Goal: Transaction & Acquisition: Book appointment/travel/reservation

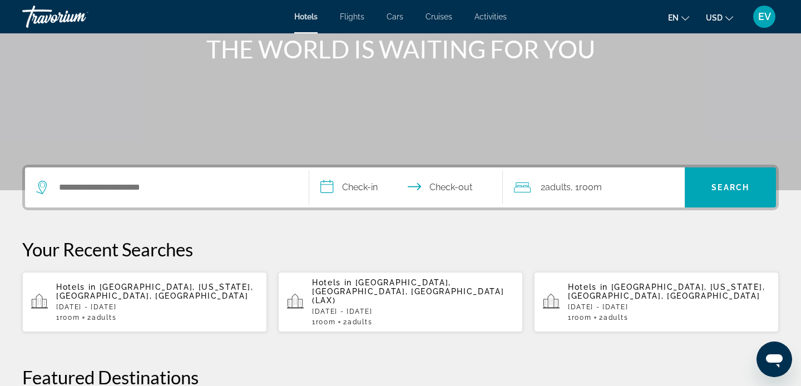
scroll to position [151, 0]
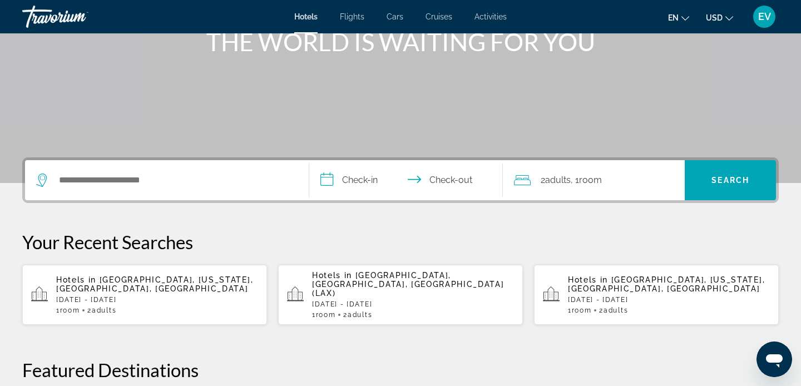
click at [118, 170] on div "Search widget" at bounding box center [166, 180] width 261 height 40
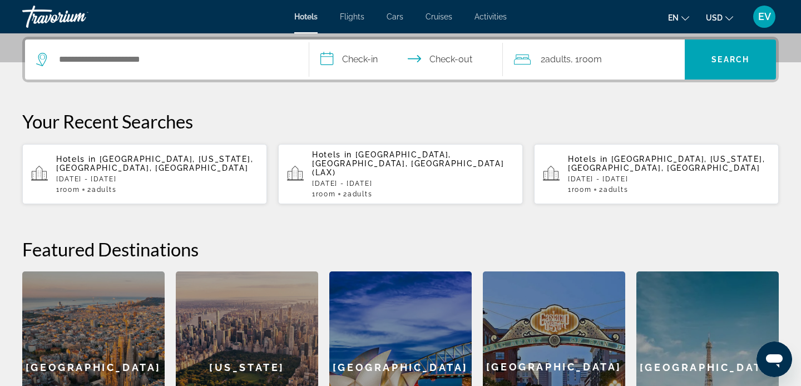
scroll to position [272, 0]
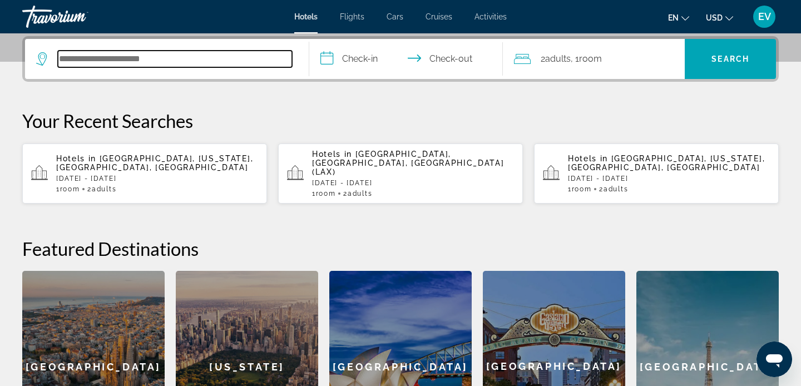
click at [146, 64] on input "Search hotel destination" at bounding box center [175, 59] width 234 height 17
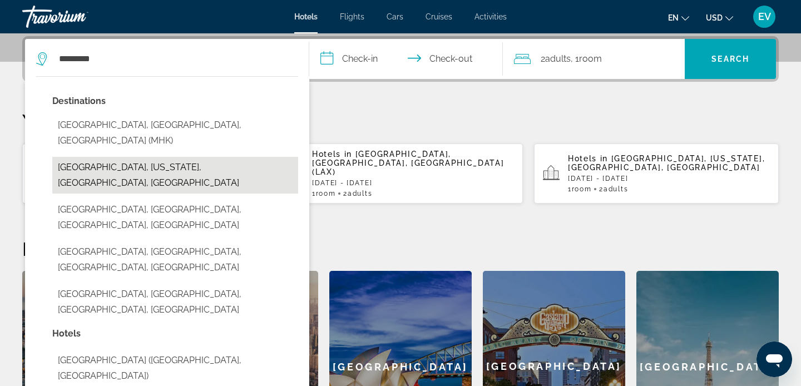
click at [167, 157] on button "[GEOGRAPHIC_DATA], [US_STATE], [GEOGRAPHIC_DATA], [GEOGRAPHIC_DATA]" at bounding box center [175, 175] width 246 height 37
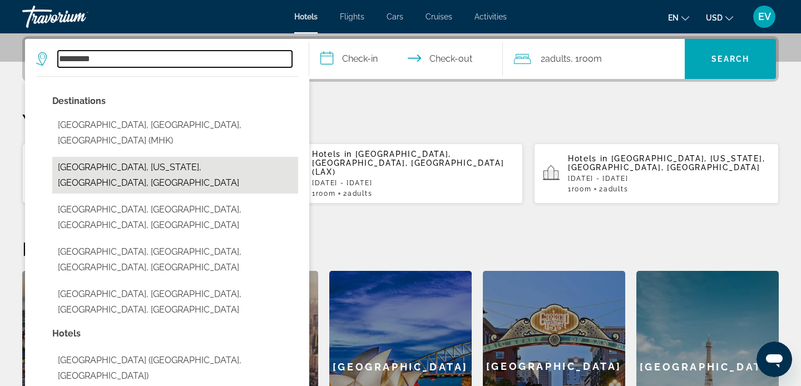
type input "**********"
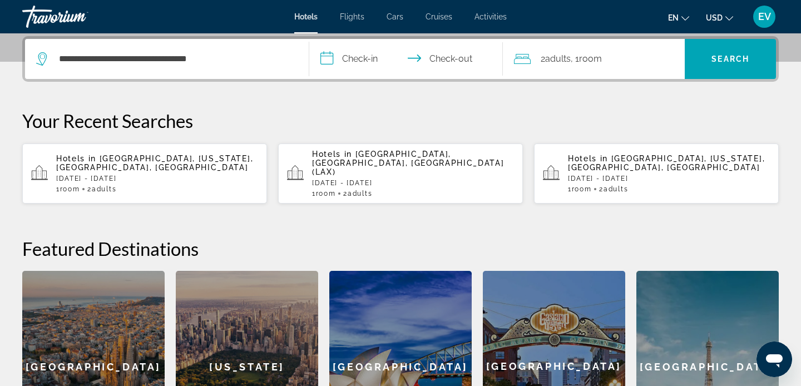
click at [333, 67] on input "**********" at bounding box center [408, 60] width 198 height 43
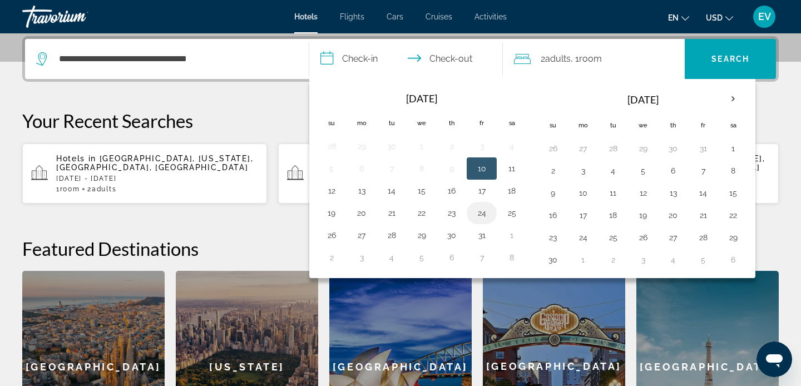
click at [473, 212] on button "24" at bounding box center [482, 213] width 18 height 16
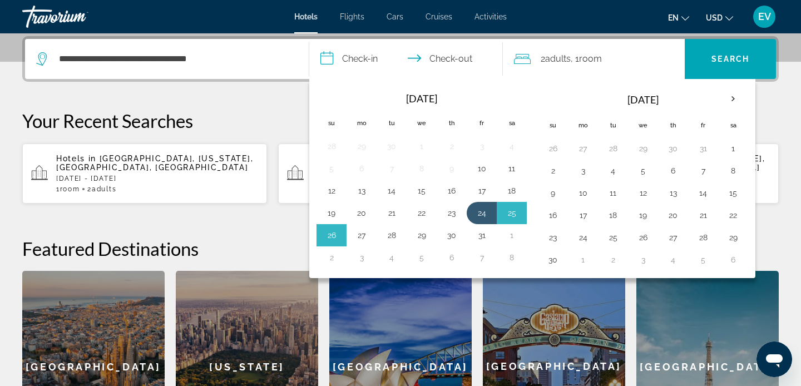
click at [346, 243] on table "Navigation placeholder Oct 2025 Navigation placeholder Su Mo Tu We Th Fr Sa 28 …" at bounding box center [421, 177] width 210 height 182
click at [366, 237] on button "27" at bounding box center [361, 235] width 18 height 16
type input "**********"
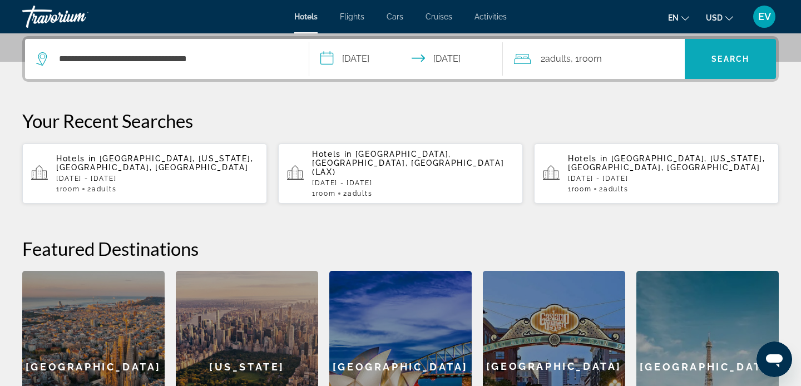
click at [719, 70] on span "Search" at bounding box center [729, 59] width 91 height 27
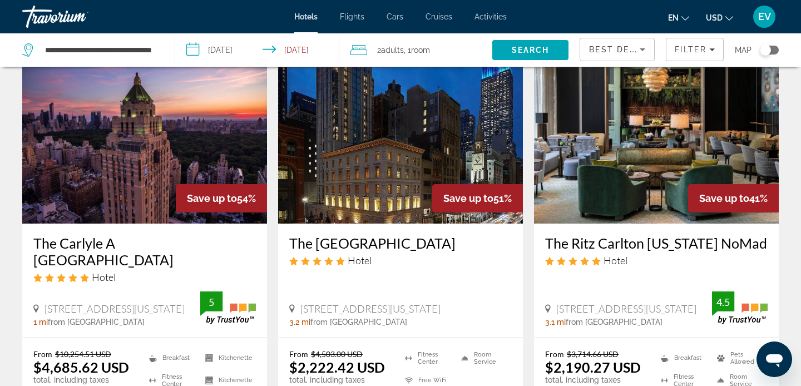
scroll to position [79, 0]
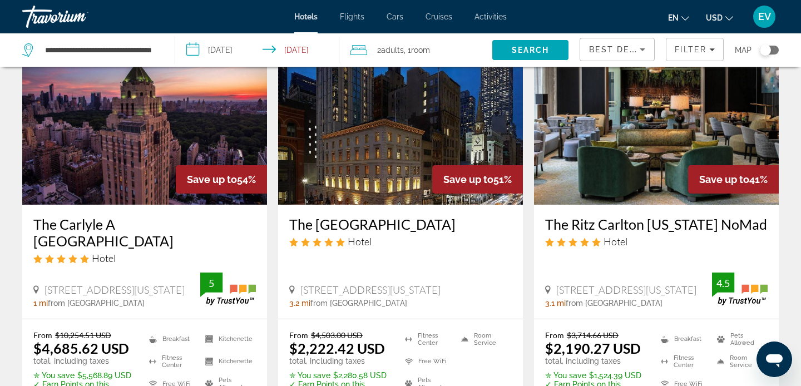
click at [163, 231] on h3 "The Carlyle A Rosewood Hotel" at bounding box center [144, 232] width 222 height 33
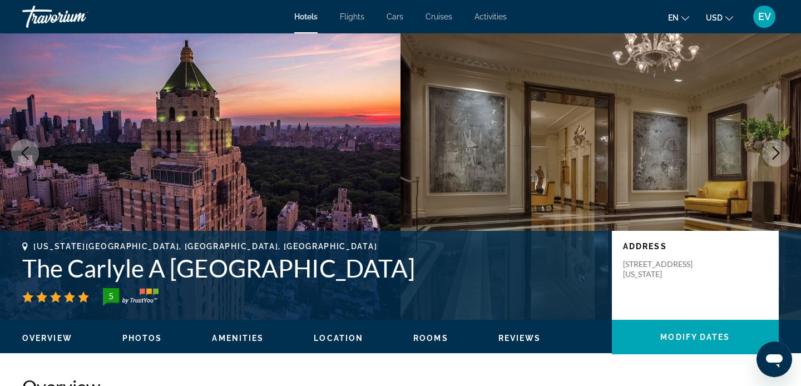
scroll to position [52, 0]
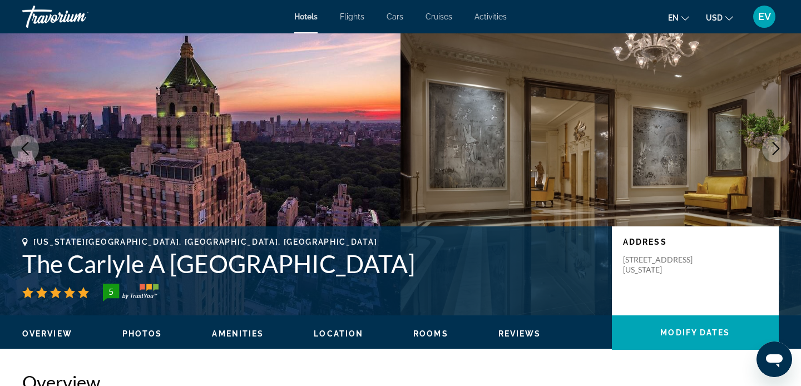
click at [777, 145] on icon "Next image" at bounding box center [775, 148] width 13 height 13
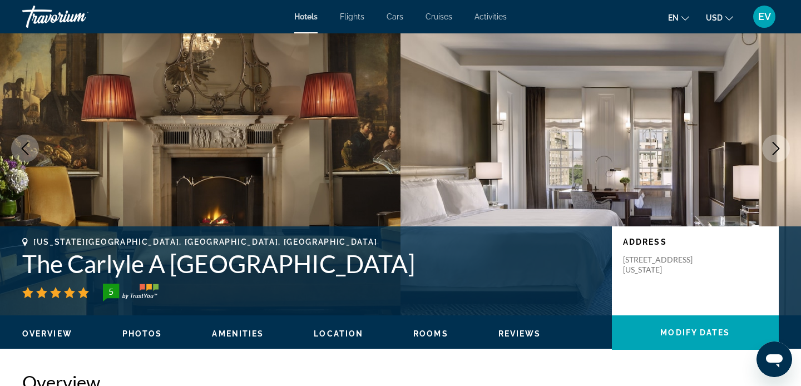
scroll to position [0, 0]
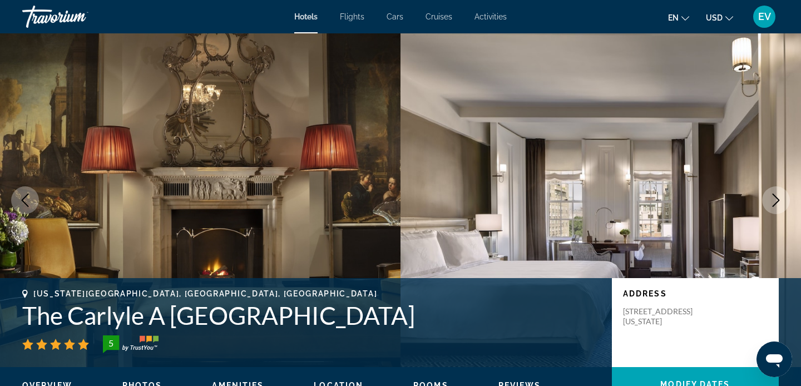
click at [30, 197] on icon "Previous image" at bounding box center [24, 199] width 13 height 13
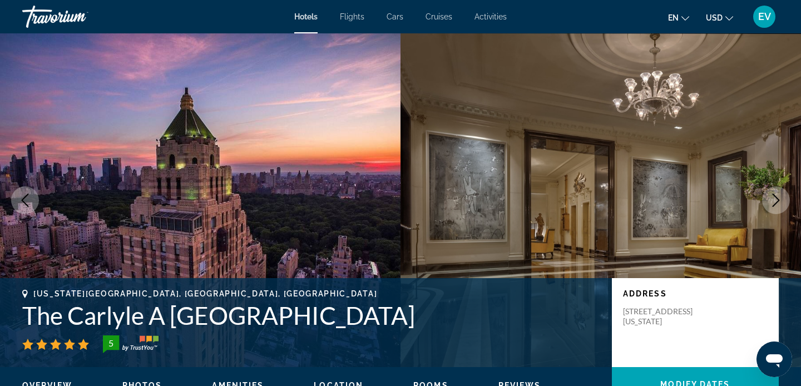
click at [777, 193] on icon "Next image" at bounding box center [775, 199] width 13 height 13
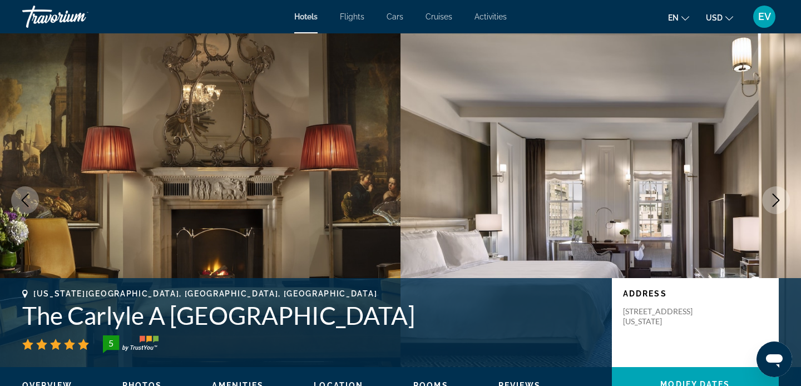
click at [776, 202] on icon "Next image" at bounding box center [775, 199] width 7 height 13
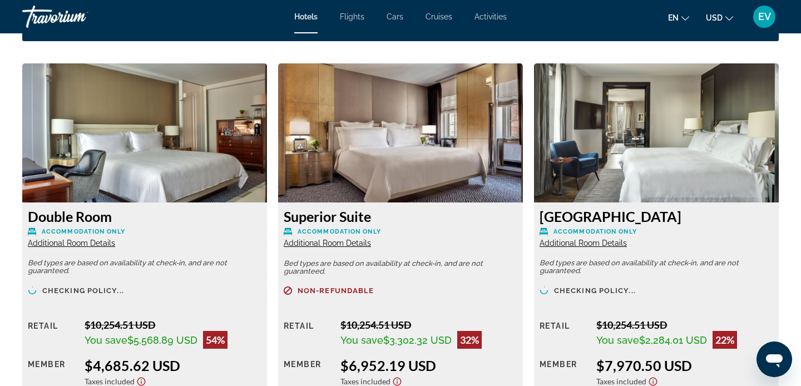
scroll to position [1478, 0]
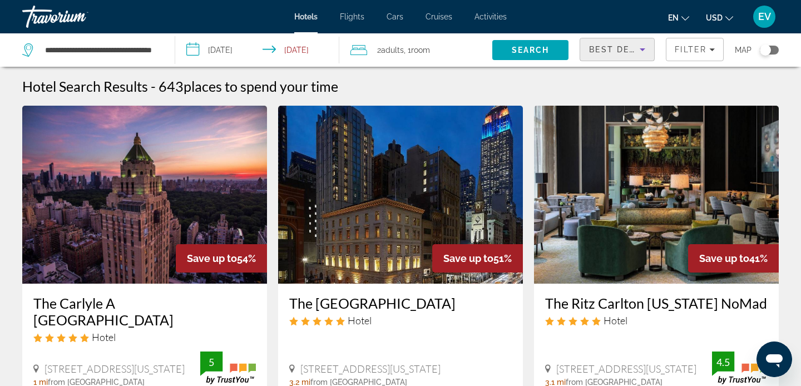
click at [633, 53] on span "Best Deals" at bounding box center [618, 49] width 58 height 9
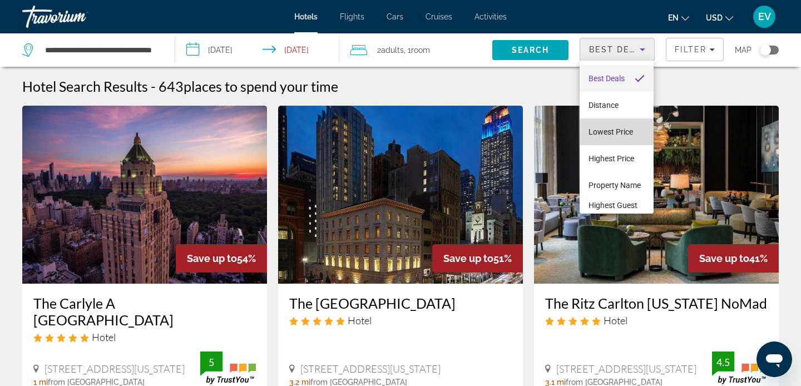
click at [607, 138] on span "Lowest Price" at bounding box center [610, 131] width 44 height 13
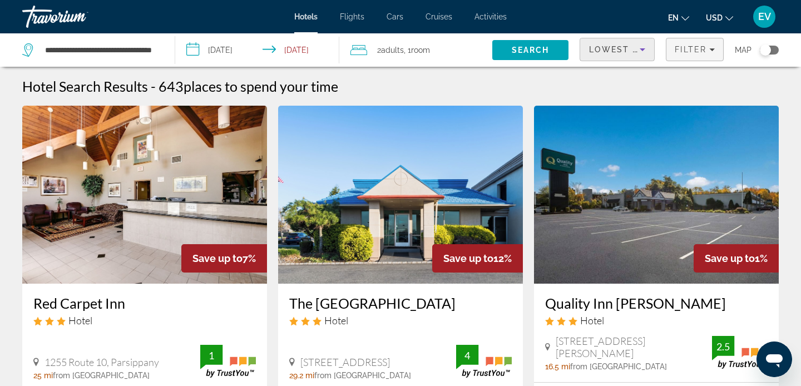
click at [709, 48] on icon "Filters" at bounding box center [712, 50] width 6 height 6
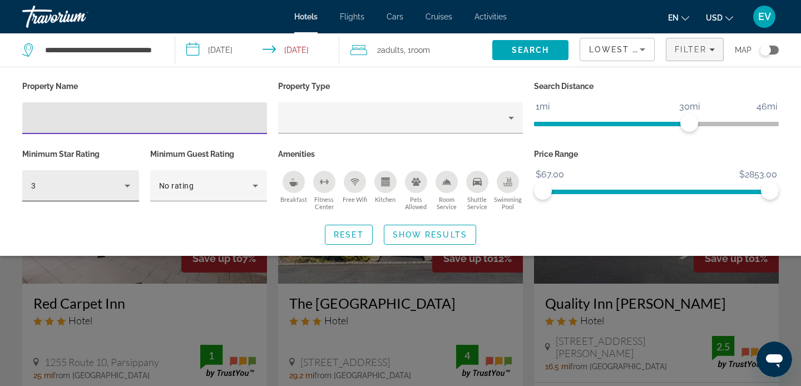
click at [95, 197] on div "3" at bounding box center [80, 185] width 99 height 31
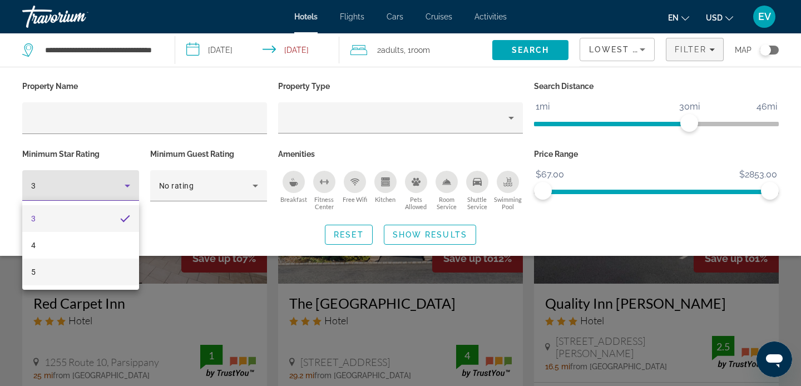
click at [103, 273] on mat-option "5" at bounding box center [80, 271] width 117 height 27
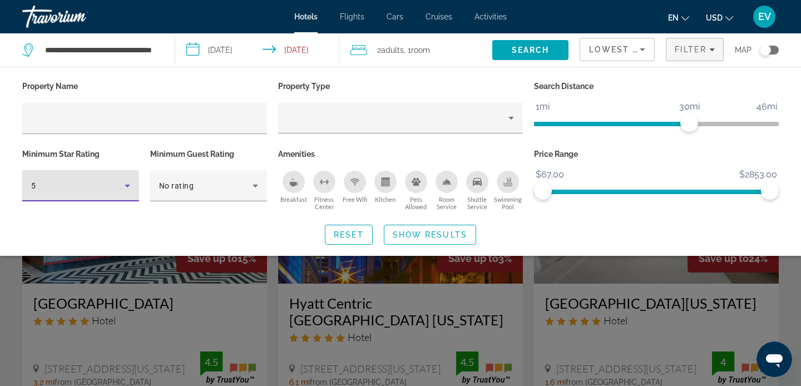
click at [417, 188] on div "Pets Allowed" at bounding box center [416, 182] width 22 height 22
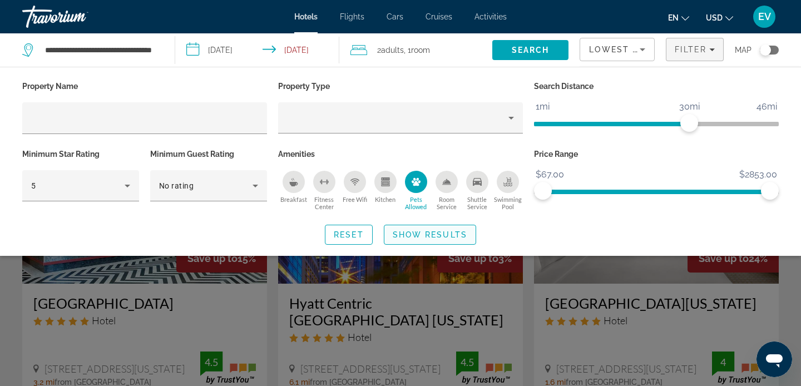
click at [432, 230] on span "Show Results" at bounding box center [429, 234] width 74 height 9
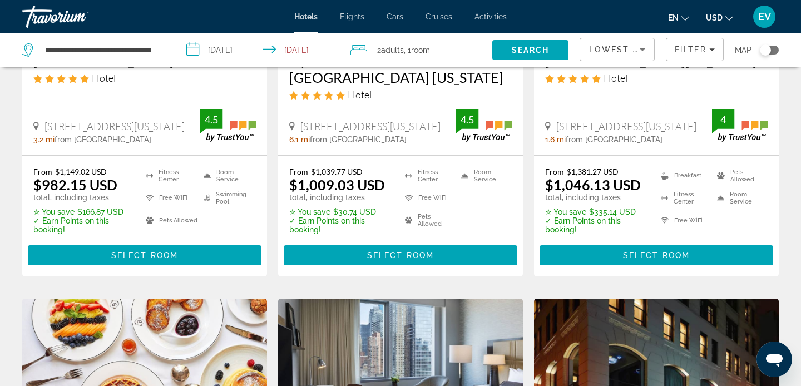
scroll to position [129, 0]
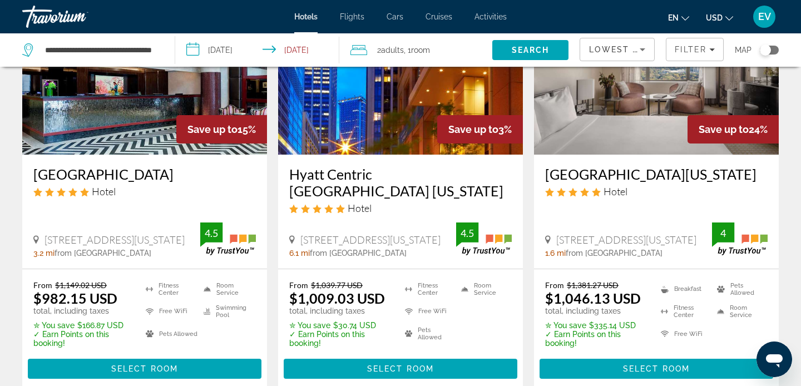
click at [619, 160] on div "Park Lane New York Hotel 36 Central Park S, New York City 1.6 mi from Manhattan…" at bounding box center [656, 212] width 245 height 114
click at [619, 172] on h3 "Park Lane New York" at bounding box center [656, 174] width 222 height 17
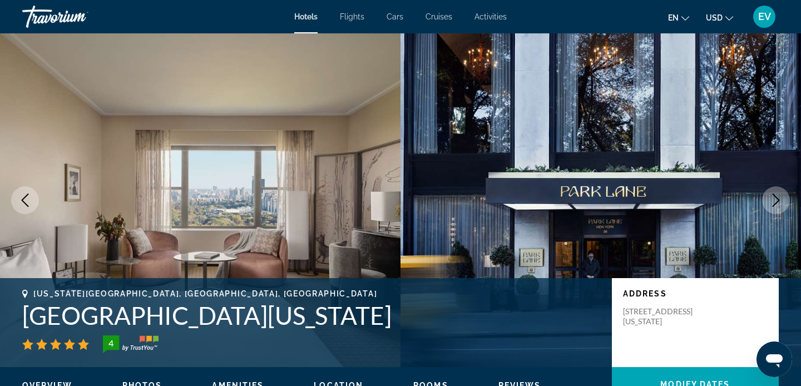
click at [775, 198] on icon "Next image" at bounding box center [775, 199] width 13 height 13
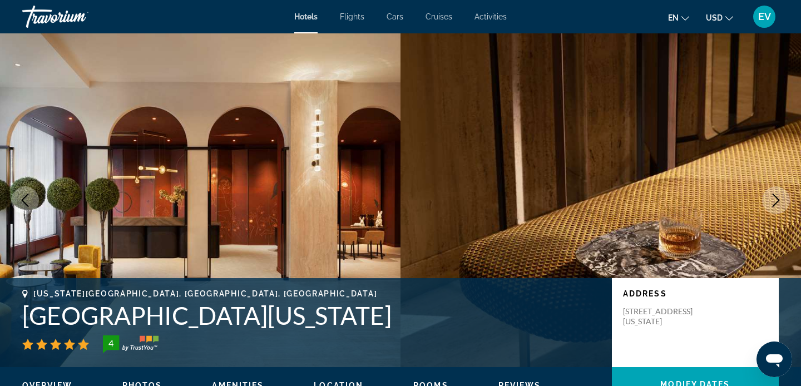
click at [23, 199] on icon "Previous image" at bounding box center [24, 199] width 13 height 13
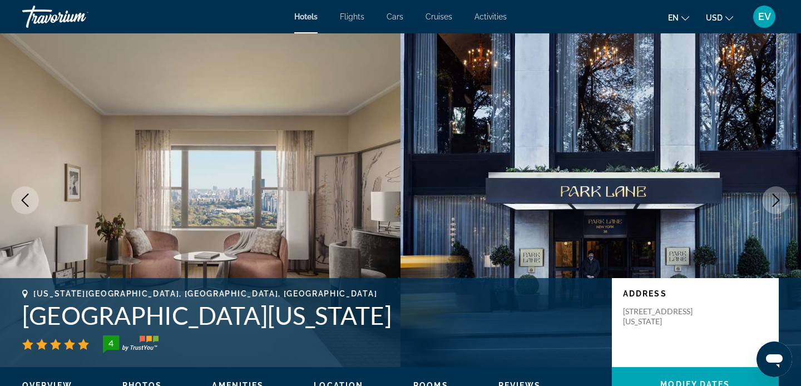
click at [778, 197] on icon "Next image" at bounding box center [775, 199] width 13 height 13
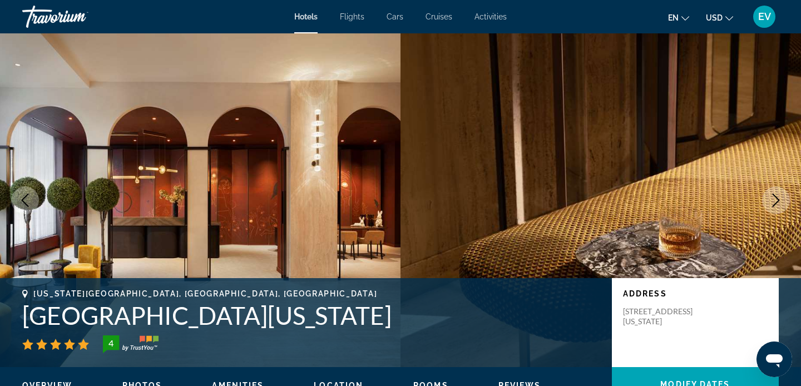
click at [777, 198] on icon "Next image" at bounding box center [775, 199] width 7 height 13
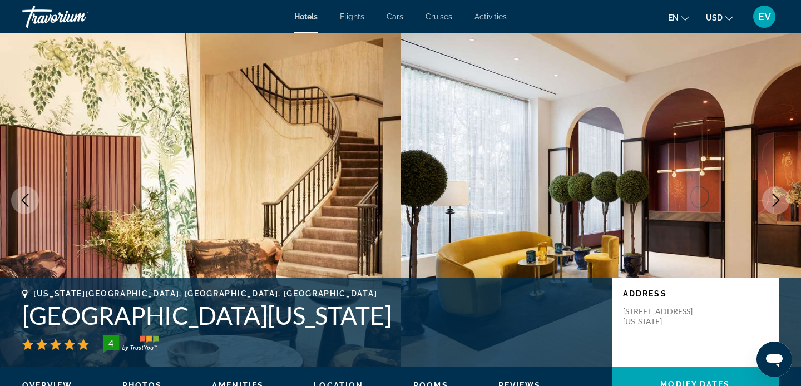
click at [780, 189] on button "Next image" at bounding box center [776, 200] width 28 height 28
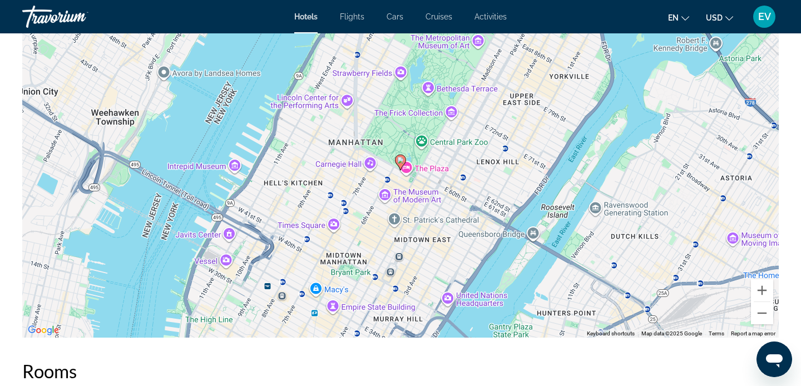
scroll to position [1103, 0]
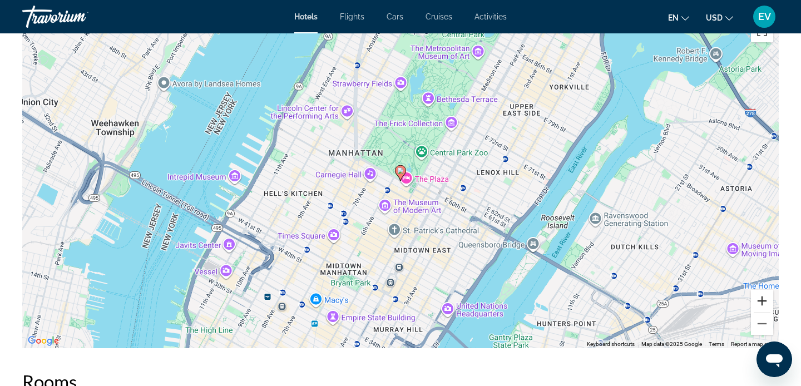
click at [764, 292] on button "Zoom in" at bounding box center [761, 301] width 22 height 22
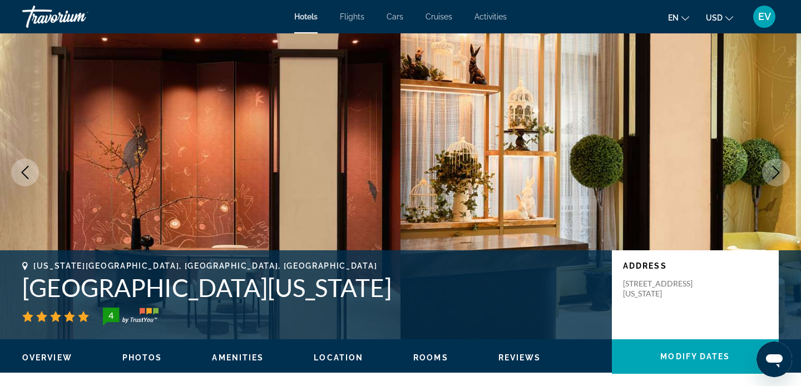
scroll to position [28, 0]
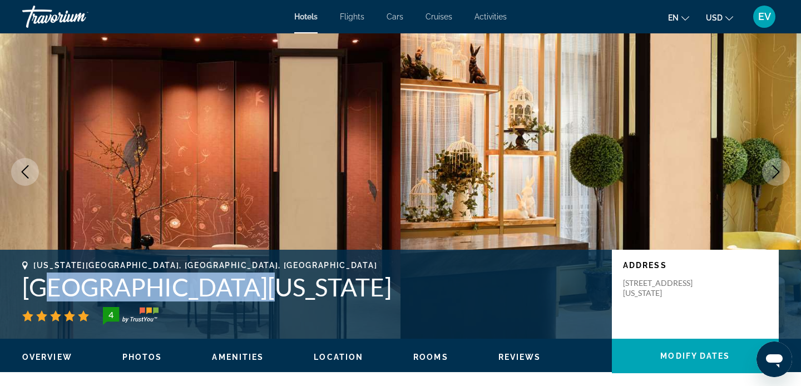
drag, startPoint x: 242, startPoint y: 287, endPoint x: 40, endPoint y: 285, distance: 201.8
click at [40, 285] on h1 "Park Lane New York" at bounding box center [311, 286] width 578 height 29
copy h1 "ark Lane New York"
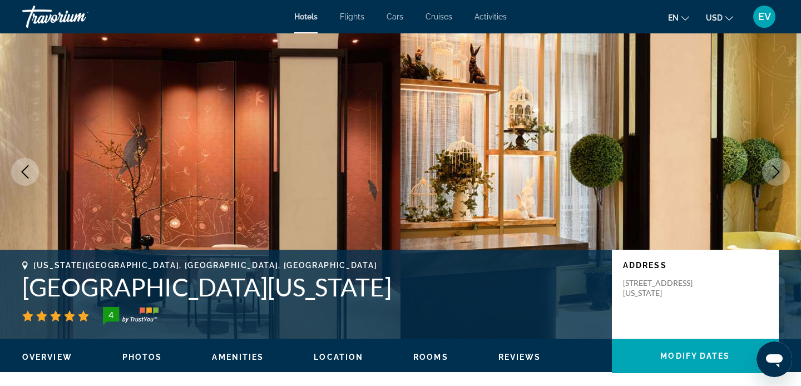
click at [478, 264] on div "New York City, NY, United States" at bounding box center [311, 265] width 578 height 9
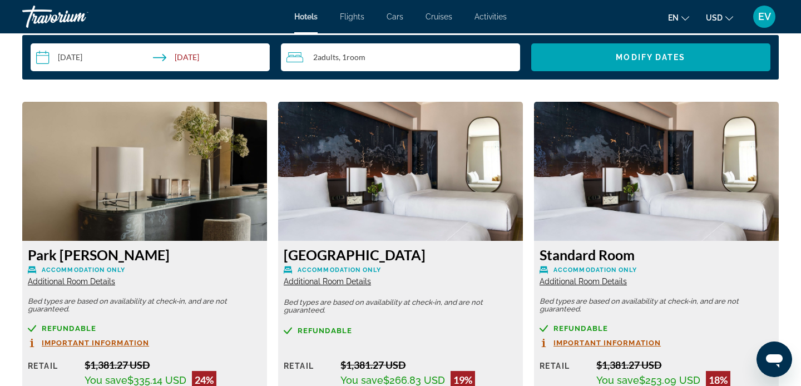
scroll to position [1522, 0]
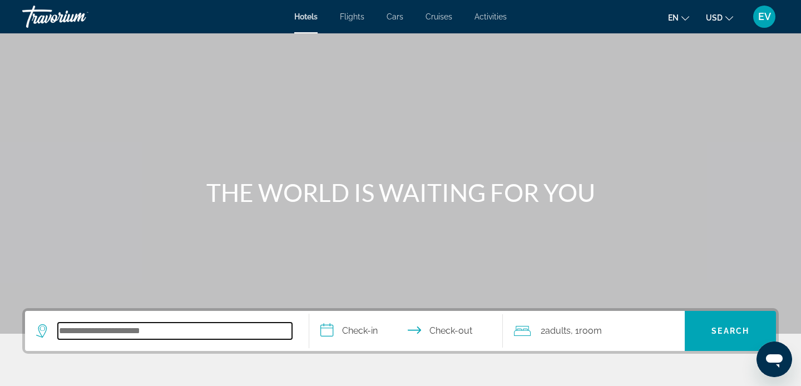
click at [141, 327] on input "Search hotel destination" at bounding box center [175, 330] width 234 height 17
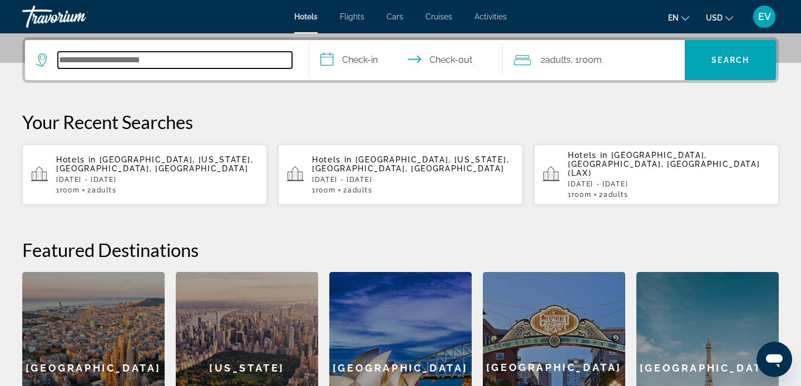
scroll to position [272, 0]
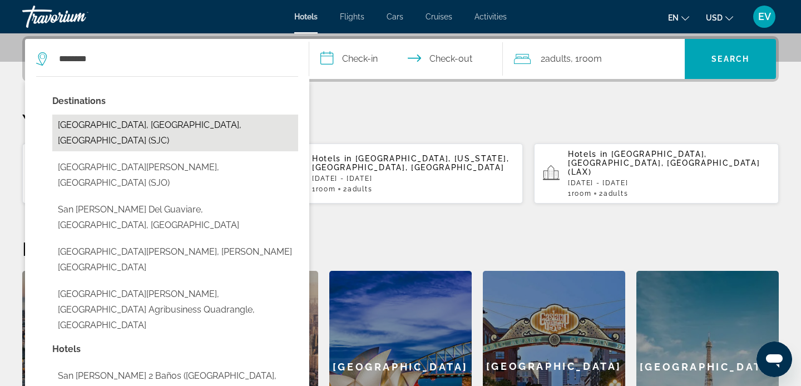
click at [165, 127] on button "[GEOGRAPHIC_DATA], [GEOGRAPHIC_DATA], [GEOGRAPHIC_DATA] (SJC)" at bounding box center [175, 133] width 246 height 37
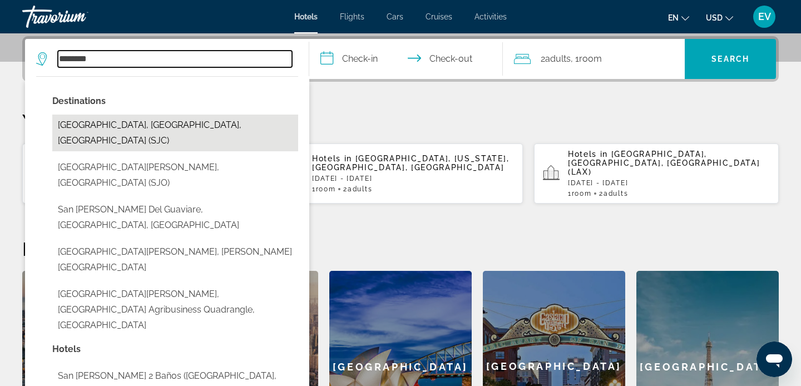
type input "**********"
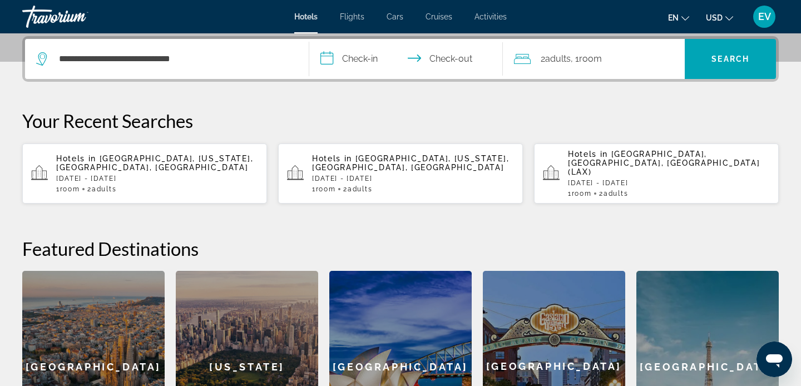
click at [363, 59] on input "**********" at bounding box center [408, 60] width 198 height 43
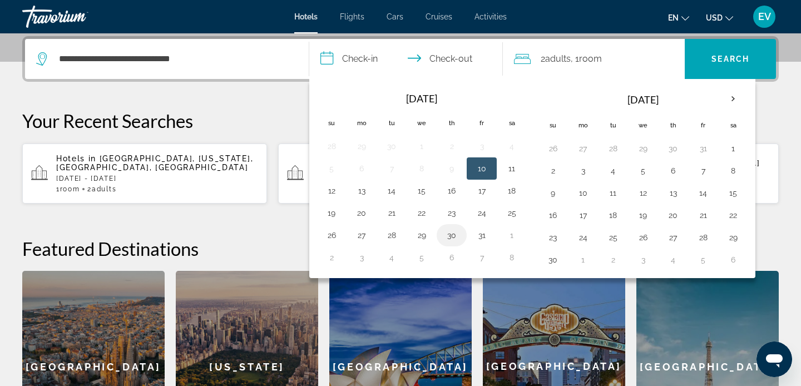
click at [461, 238] on td "30" at bounding box center [451, 235] width 30 height 22
click at [461, 230] on td "30" at bounding box center [451, 235] width 30 height 22
click at [453, 228] on button "30" at bounding box center [451, 235] width 18 height 16
click at [508, 238] on button "1" at bounding box center [512, 235] width 18 height 16
type input "**********"
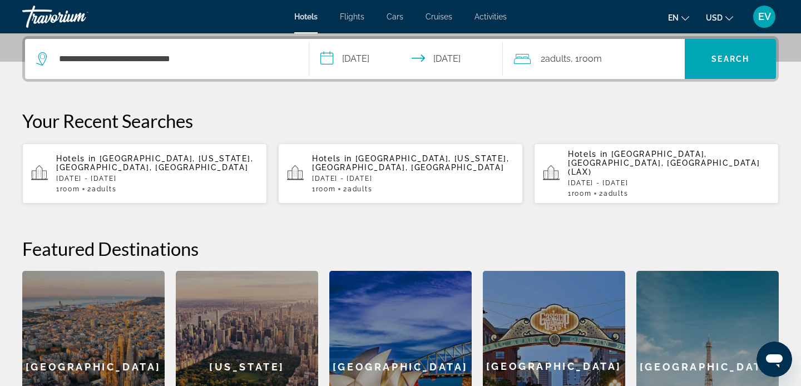
click at [713, 94] on div "**********" at bounding box center [400, 249] width 801 height 426
click at [710, 74] on span "Search" at bounding box center [729, 59] width 91 height 40
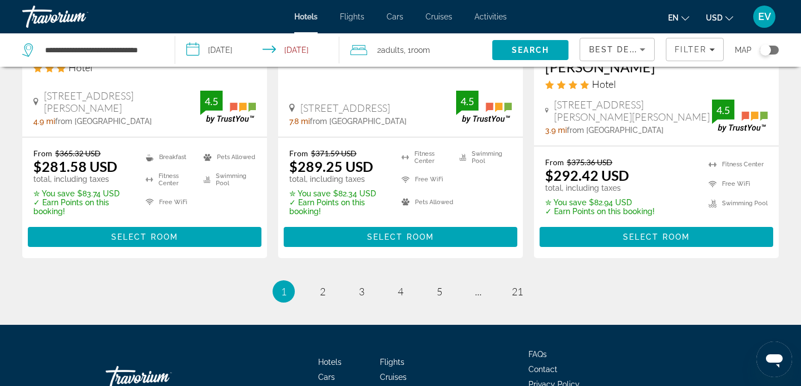
scroll to position [1612, 0]
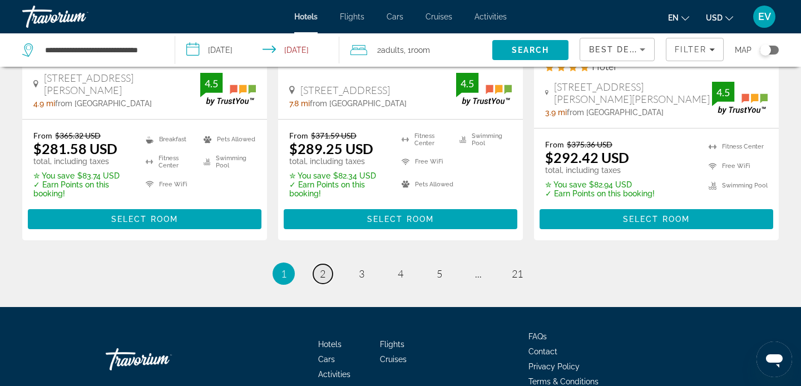
click at [322, 264] on link "page 2" at bounding box center [322, 273] width 19 height 19
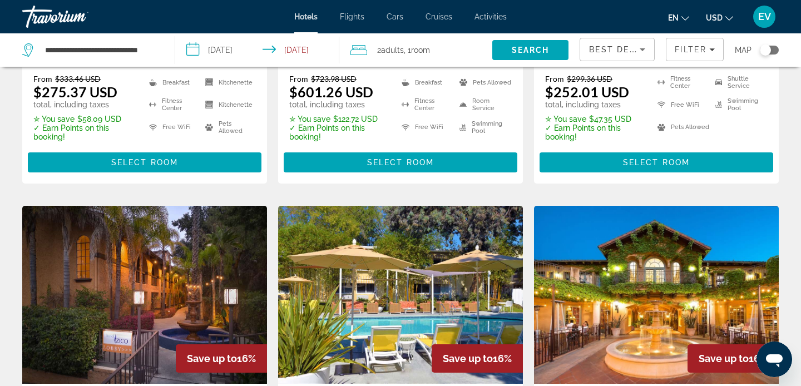
scroll to position [1302, 0]
